Goal: Information Seeking & Learning: Learn about a topic

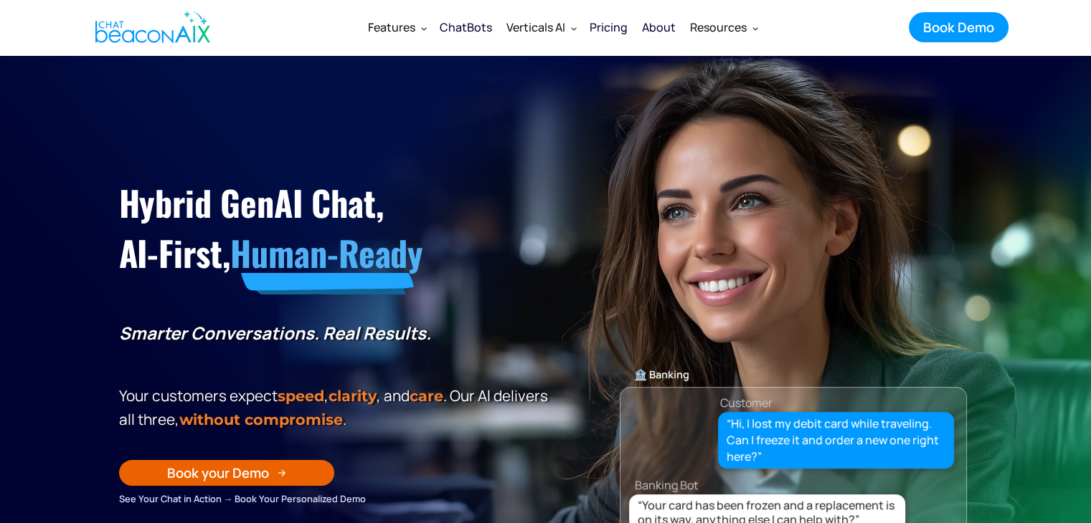
click at [663, 30] on div "About" at bounding box center [659, 27] width 34 height 20
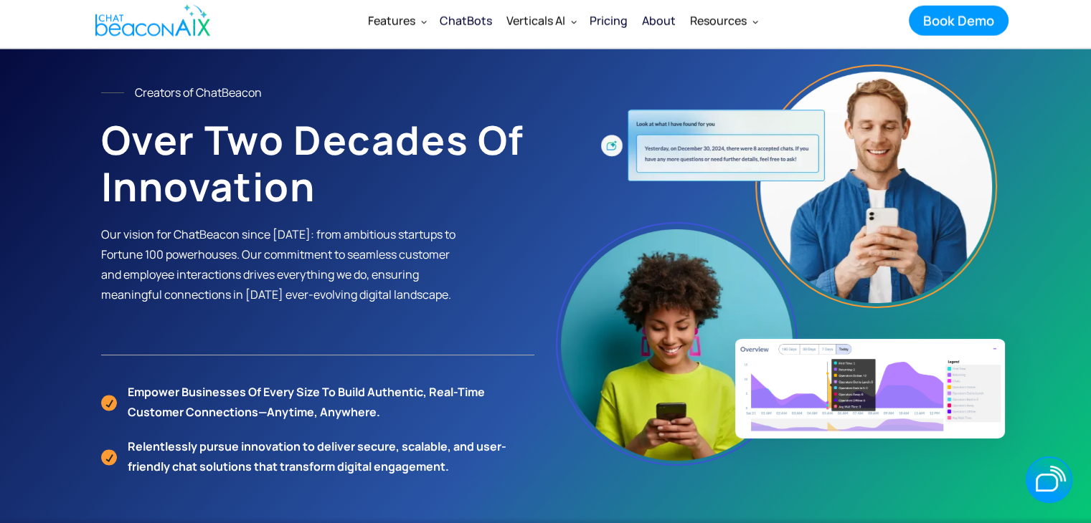
scroll to position [143, 0]
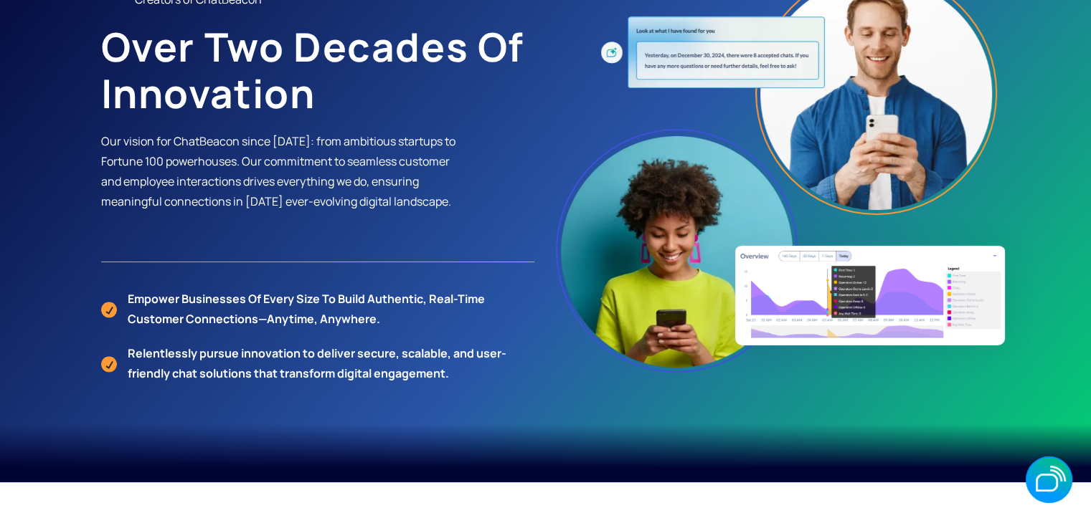
click at [278, 135] on p "Our vision for ChatBeacon since [DATE]: from ambitious startups to Fortune 100 …" at bounding box center [279, 171] width 356 height 80
copy p "2005"
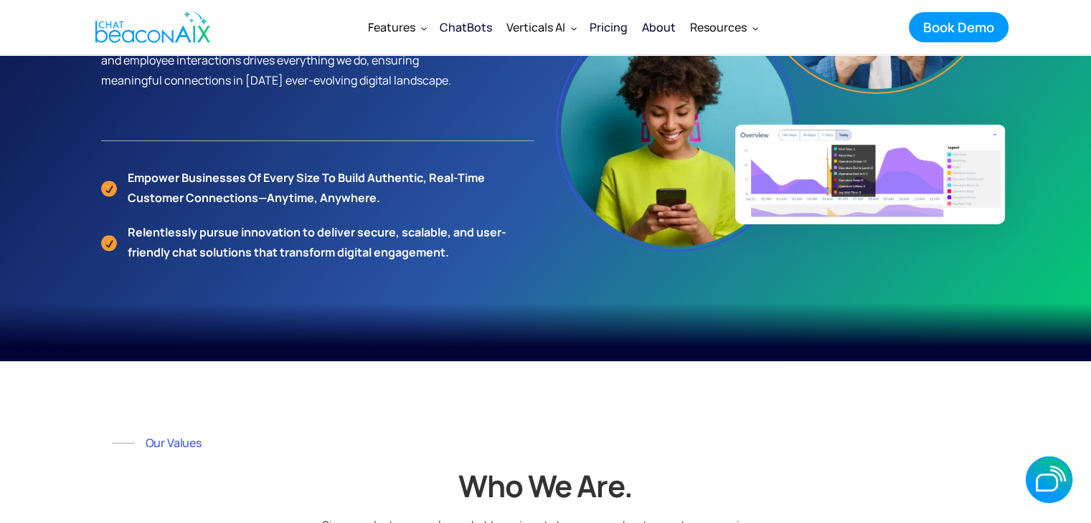
scroll to position [85, 0]
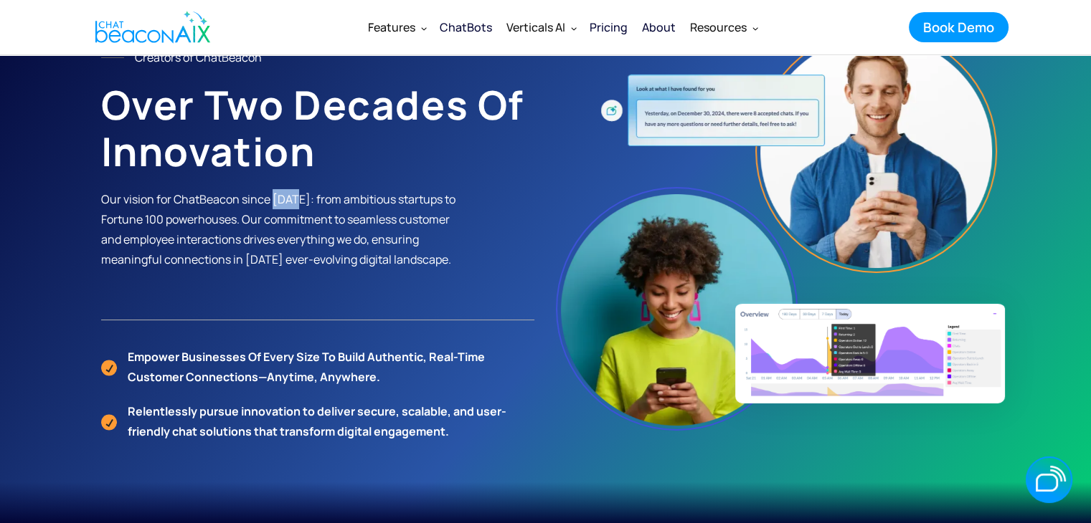
click at [279, 198] on p "Our vision for ChatBeacon since [DATE]: from ambitious startups to Fortune 100 …" at bounding box center [279, 229] width 356 height 80
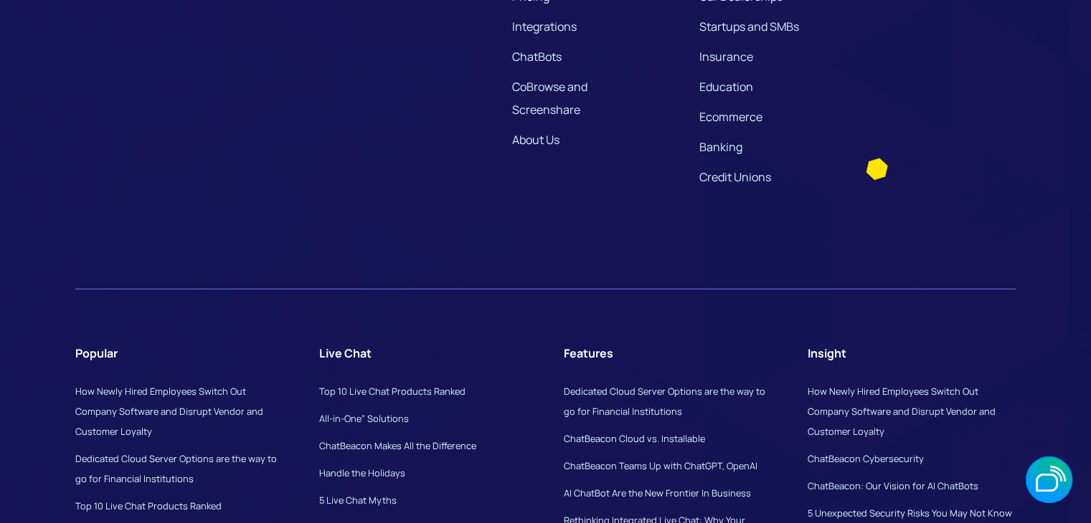
scroll to position [4159, 0]
